Goal: Communication & Community: Answer question/provide support

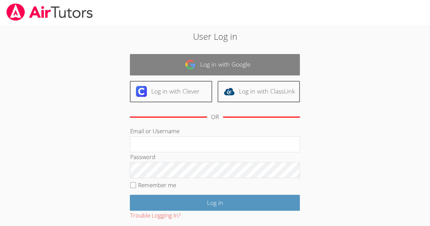
click at [210, 65] on link "Log in with Google" at bounding box center [215, 64] width 170 height 21
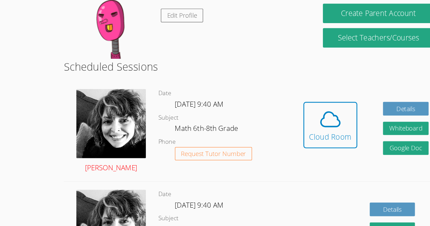
scroll to position [103, 0]
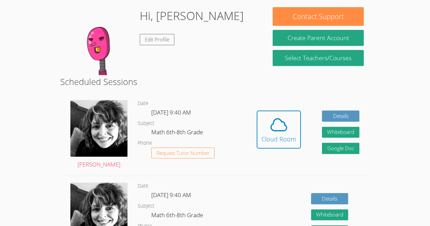
click at [256, 128] on div "Hidden Cloud Room Details Whiteboard Hidden Google Doc" at bounding box center [308, 135] width 124 height 82
drag, startPoint x: 281, startPoint y: 123, endPoint x: 152, endPoint y: 106, distance: 130.3
click at [152, 106] on div "Courtney Maher Date Tue Oct 7, 9:40 AM Subject Math 6th-8th Grade Phone Request…" at bounding box center [215, 135] width 310 height 83
click at [285, 117] on icon at bounding box center [278, 124] width 19 height 19
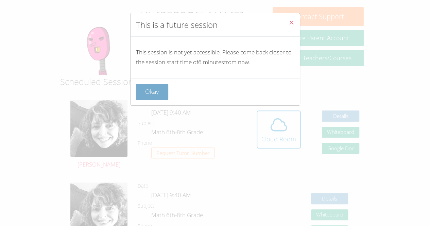
click at [143, 85] on button "Okay" at bounding box center [152, 92] width 33 height 16
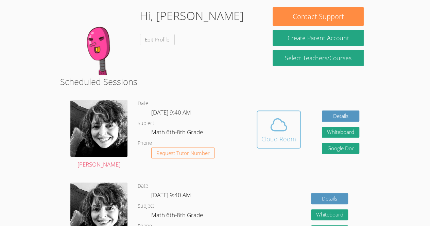
click at [276, 146] on button "Cloud Room" at bounding box center [279, 130] width 44 height 38
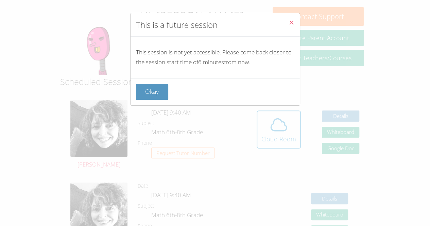
click at [273, 143] on div "This is a future session This session is not yet accessible. Please come back c…" at bounding box center [215, 113] width 430 height 226
click at [145, 87] on button "Okay" at bounding box center [152, 92] width 33 height 16
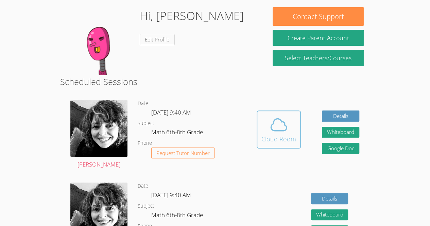
click at [269, 120] on icon at bounding box center [278, 124] width 19 height 19
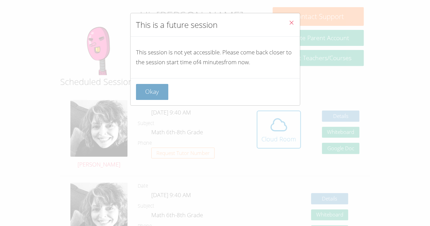
click at [156, 86] on button "Okay" at bounding box center [152, 92] width 33 height 16
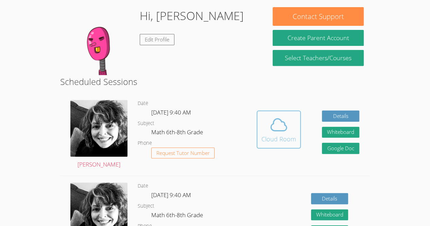
click at [280, 140] on div "Cloud Room" at bounding box center [279, 139] width 35 height 10
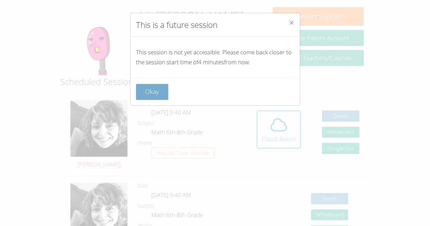
click at [153, 86] on button "Okay" at bounding box center [152, 92] width 33 height 16
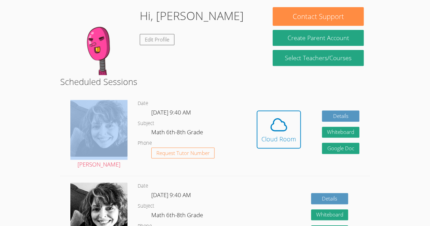
click at [153, 86] on h2 "Scheduled Sessions" at bounding box center [215, 81] width 310 height 13
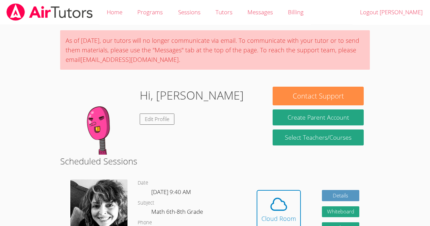
scroll to position [103, 0]
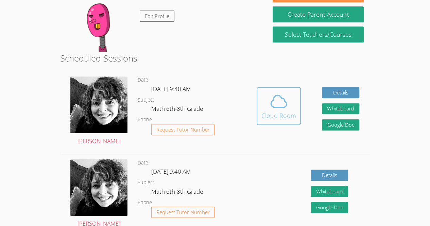
click at [292, 111] on div "Cloud Room" at bounding box center [279, 116] width 35 height 10
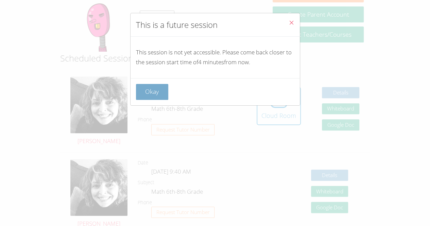
click at [147, 92] on button "Okay" at bounding box center [152, 92] width 33 height 16
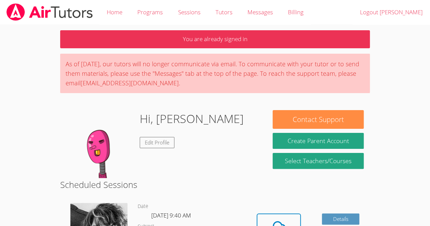
click at [279, 221] on icon at bounding box center [278, 227] width 19 height 19
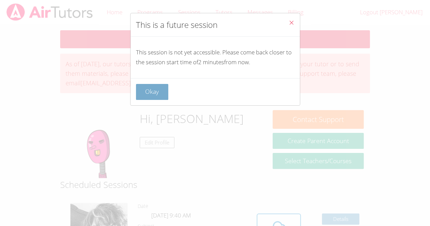
click at [163, 97] on button "Okay" at bounding box center [152, 92] width 33 height 16
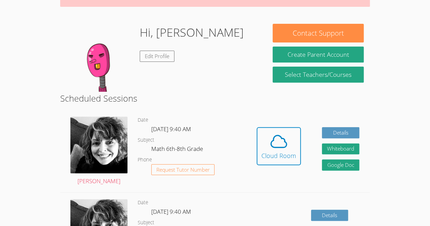
scroll to position [98, 0]
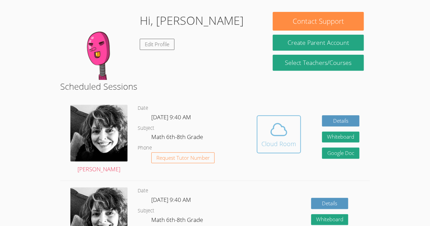
click at [266, 144] on div "Cloud Room" at bounding box center [279, 144] width 35 height 10
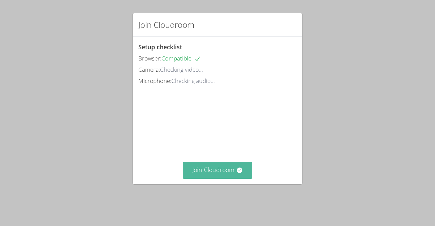
click at [221, 179] on button "Join Cloudroom" at bounding box center [218, 170] width 70 height 17
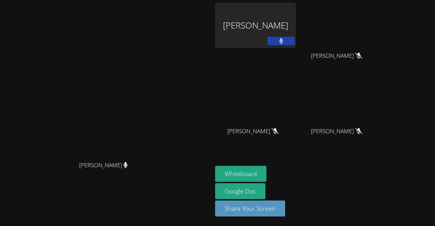
click at [295, 39] on button at bounding box center [281, 41] width 27 height 9
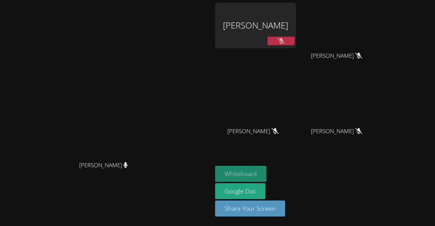
click at [267, 173] on button "Whiteboard" at bounding box center [240, 174] width 51 height 16
click at [295, 45] on div at bounding box center [281, 42] width 27 height 10
click at [285, 39] on icon at bounding box center [281, 41] width 7 height 6
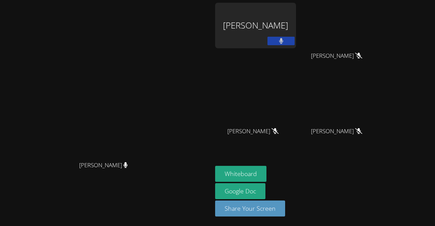
click at [284, 39] on icon at bounding box center [281, 41] width 4 height 6
click at [295, 41] on button at bounding box center [281, 41] width 27 height 9
click at [210, 16] on div "Courtney Maher Courtney Maher" at bounding box center [106, 113] width 207 height 221
click at [296, 25] on div "Kelsey Quiroz-Zuniga" at bounding box center [255, 26] width 81 height 46
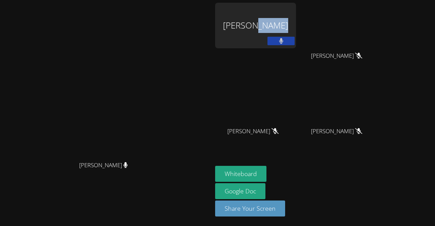
click at [301, 24] on div at bounding box center [301, 24] width 0 height 0
click at [157, 41] on video at bounding box center [106, 99] width 102 height 117
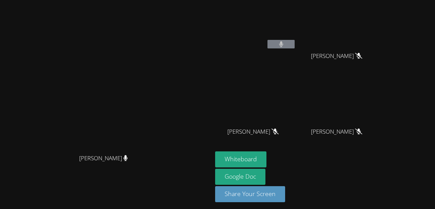
click at [283, 44] on icon at bounding box center [281, 44] width 4 height 6
click at [295, 44] on button at bounding box center [281, 44] width 27 height 9
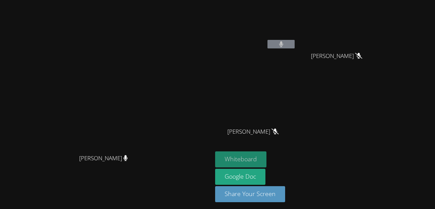
click at [267, 156] on button "Whiteboard" at bounding box center [240, 159] width 51 height 16
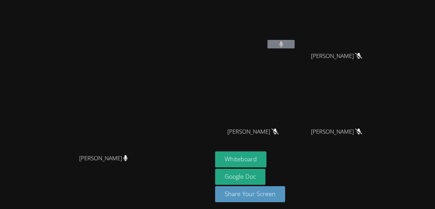
click at [295, 40] on button at bounding box center [281, 44] width 27 height 9
click at [295, 43] on button at bounding box center [281, 44] width 27 height 9
click at [157, 71] on video at bounding box center [106, 92] width 102 height 117
click at [157, 57] on video at bounding box center [106, 92] width 102 height 117
click at [284, 45] on icon at bounding box center [281, 44] width 4 height 6
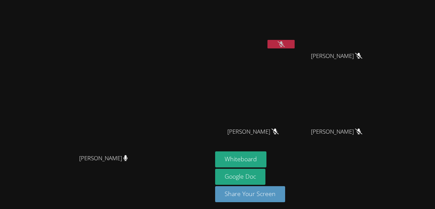
click at [295, 42] on button at bounding box center [281, 44] width 27 height 9
click at [295, 46] on button at bounding box center [281, 44] width 27 height 9
click at [295, 41] on button at bounding box center [281, 44] width 27 height 9
click at [295, 43] on button at bounding box center [281, 44] width 27 height 9
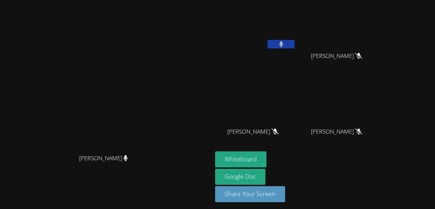
click at [295, 47] on button at bounding box center [281, 44] width 27 height 9
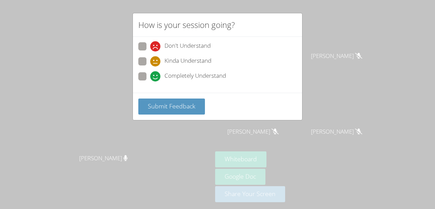
click at [150, 81] on span at bounding box center [150, 81] width 0 height 0
click at [150, 78] on input "Completely Understand" at bounding box center [153, 75] width 6 height 6
radio input "true"
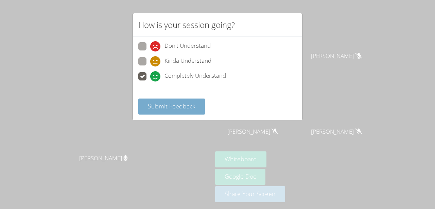
click at [151, 102] on span "Submit Feedback" at bounding box center [172, 106] width 48 height 8
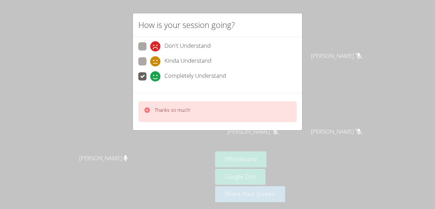
click at [307, 41] on div "How is your session going? Don't Understand Kinda Understand Completely Underst…" at bounding box center [217, 104] width 435 height 209
click at [322, 45] on div "How is your session going? Don't Understand Kinda Understand Completely Underst…" at bounding box center [217, 104] width 435 height 209
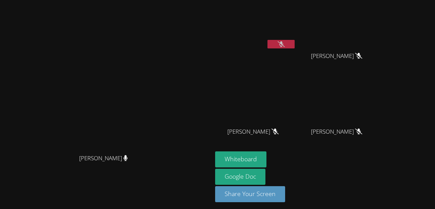
click at [295, 40] on button at bounding box center [281, 44] width 27 height 9
click at [295, 47] on button at bounding box center [281, 44] width 27 height 9
click at [295, 44] on button at bounding box center [281, 44] width 27 height 9
